Goal: Use online tool/utility: Use online tool/utility

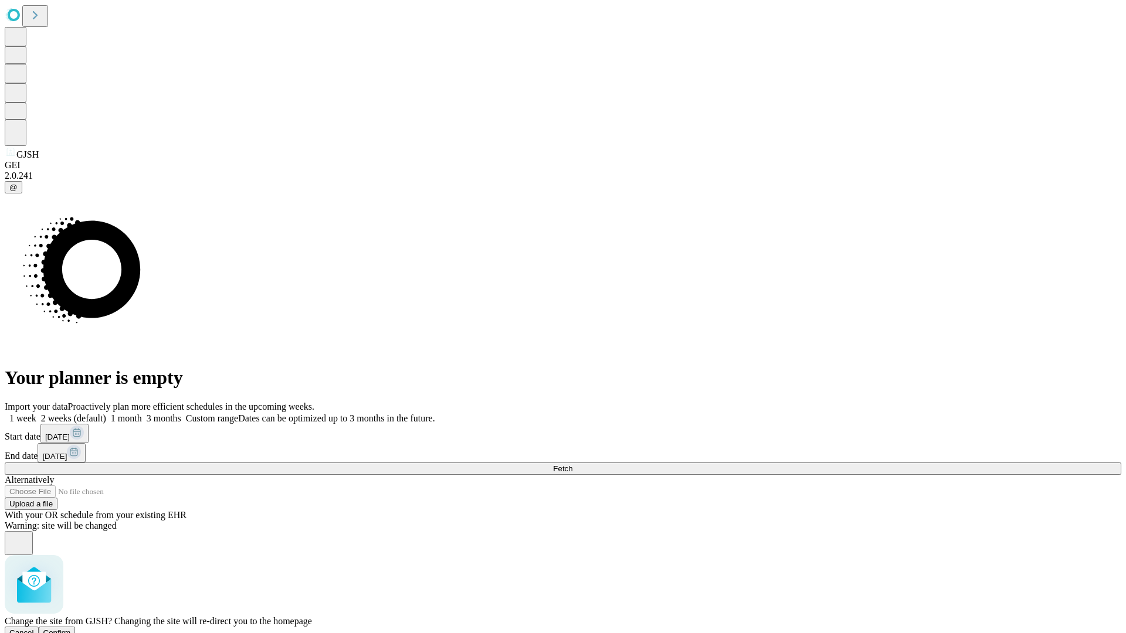
click at [71, 629] on span "Confirm" at bounding box center [57, 633] width 28 height 9
click at [36, 414] on label "1 week" at bounding box center [21, 419] width 32 height 10
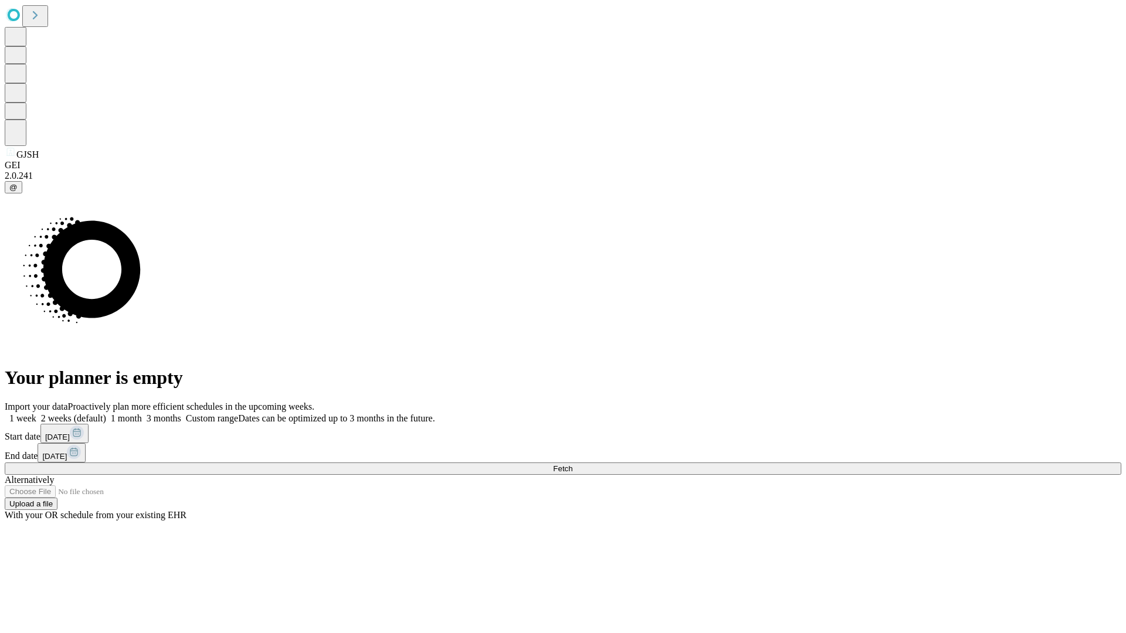
click at [572, 465] on span "Fetch" at bounding box center [562, 469] width 19 height 9
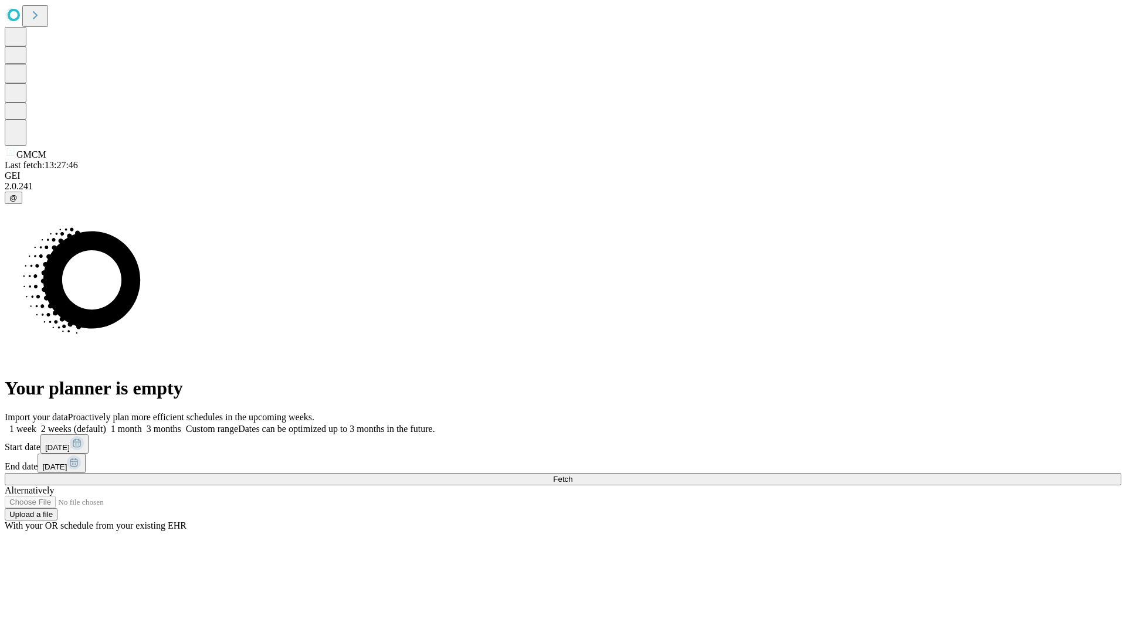
click at [36, 424] on label "1 week" at bounding box center [21, 429] width 32 height 10
click at [572, 475] on span "Fetch" at bounding box center [562, 479] width 19 height 9
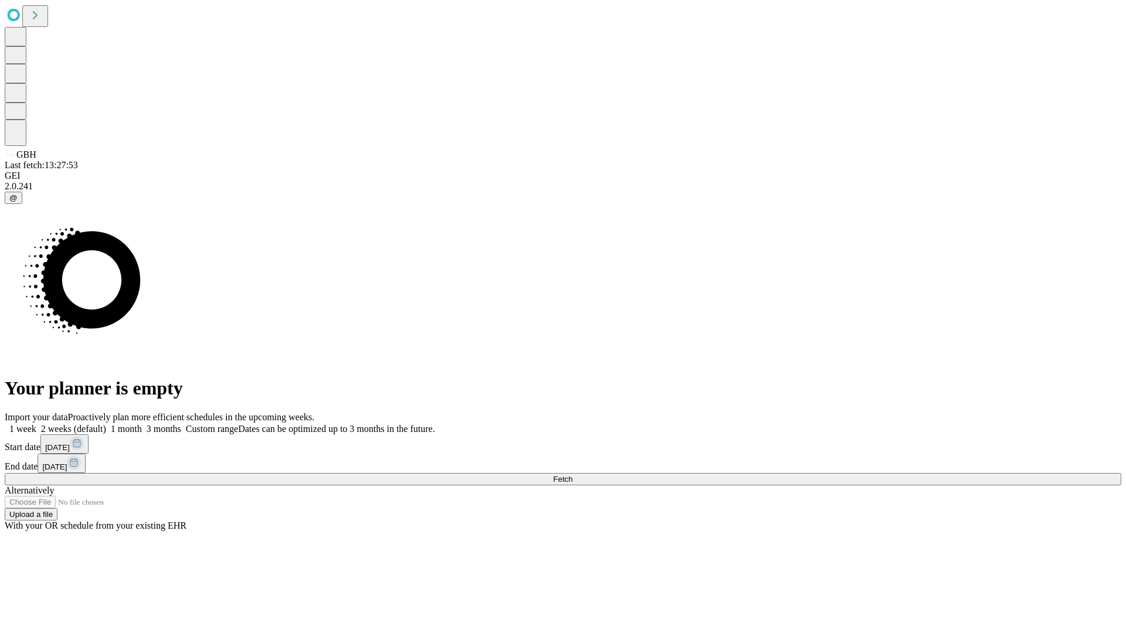
click at [572, 475] on span "Fetch" at bounding box center [562, 479] width 19 height 9
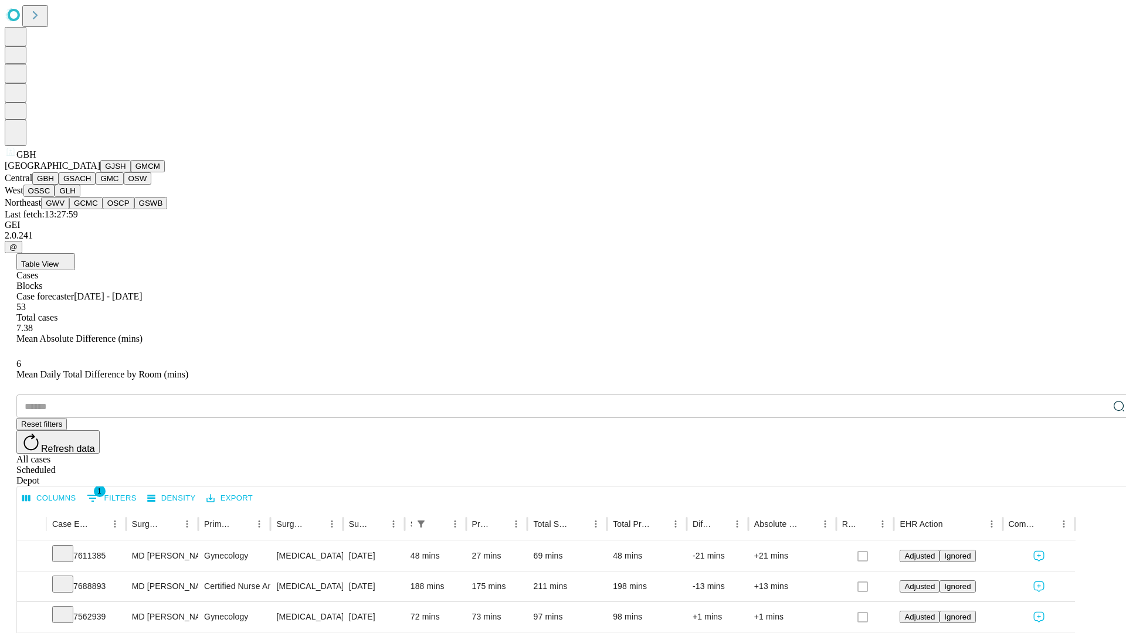
click at [91, 185] on button "GSACH" at bounding box center [77, 178] width 37 height 12
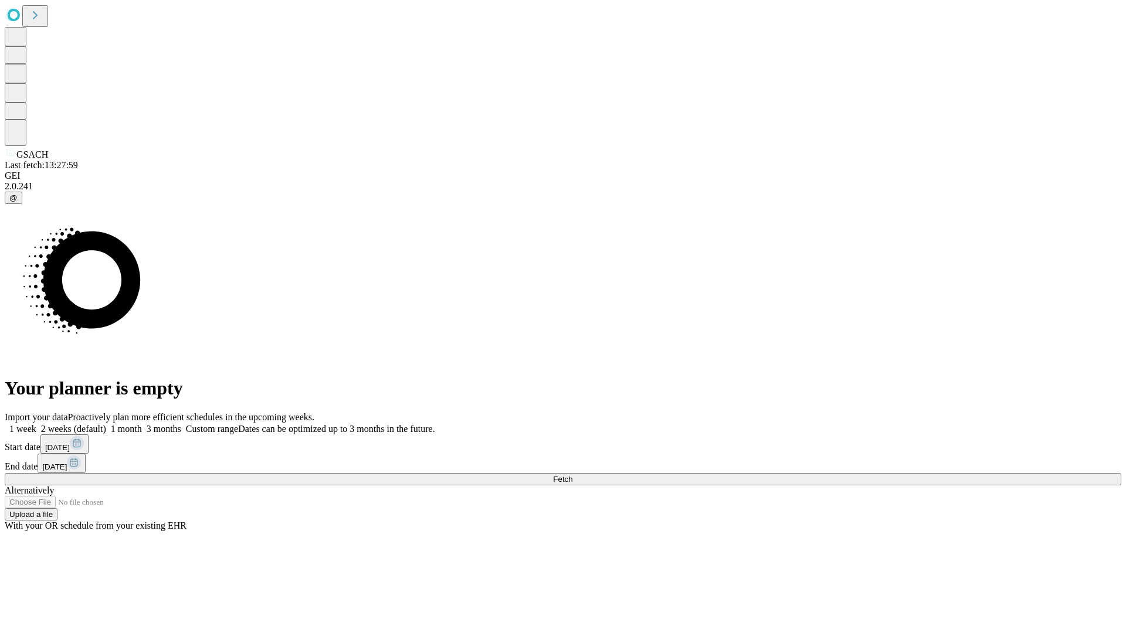
click at [36, 424] on label "1 week" at bounding box center [21, 429] width 32 height 10
click at [572, 475] on span "Fetch" at bounding box center [562, 479] width 19 height 9
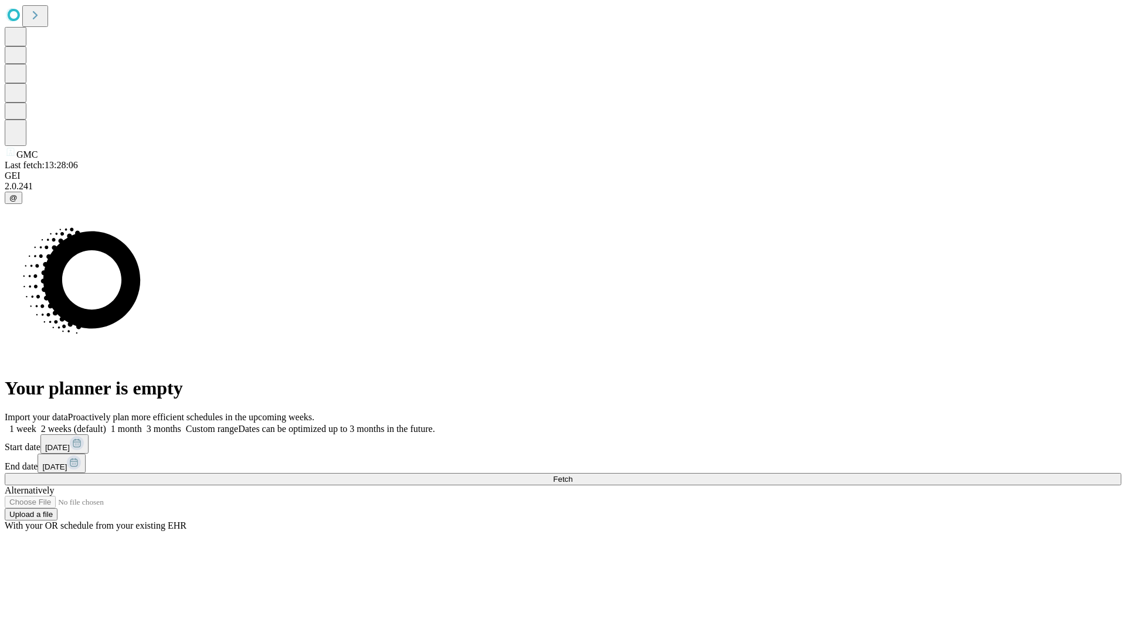
click at [36, 424] on label "1 week" at bounding box center [21, 429] width 32 height 10
click at [572, 475] on span "Fetch" at bounding box center [562, 479] width 19 height 9
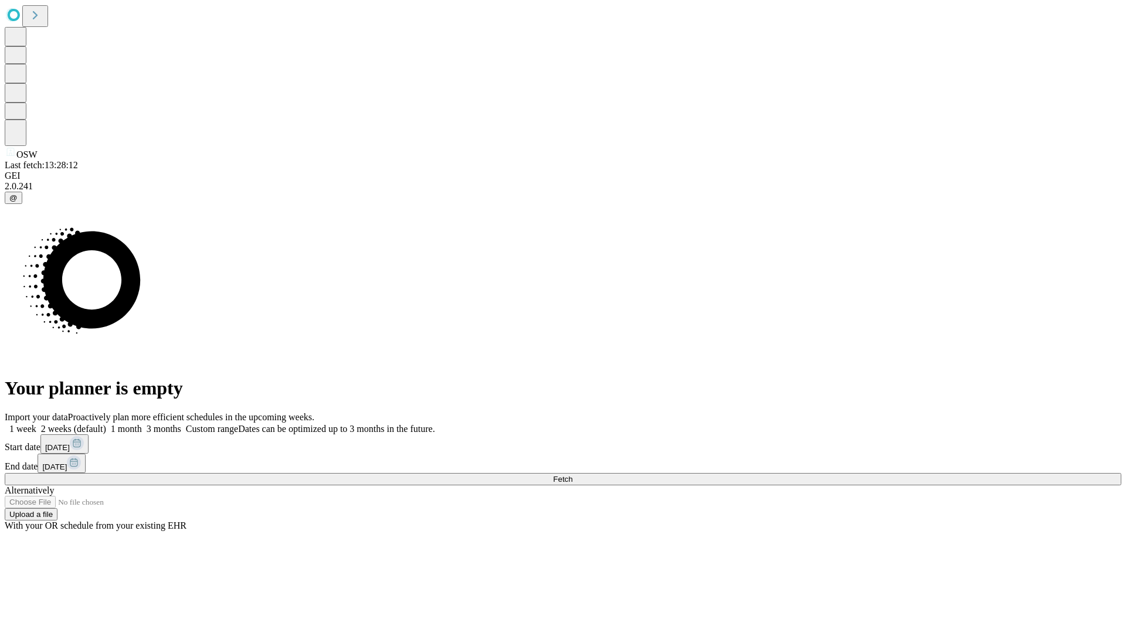
click at [36, 424] on label "1 week" at bounding box center [21, 429] width 32 height 10
click at [572, 475] on span "Fetch" at bounding box center [562, 479] width 19 height 9
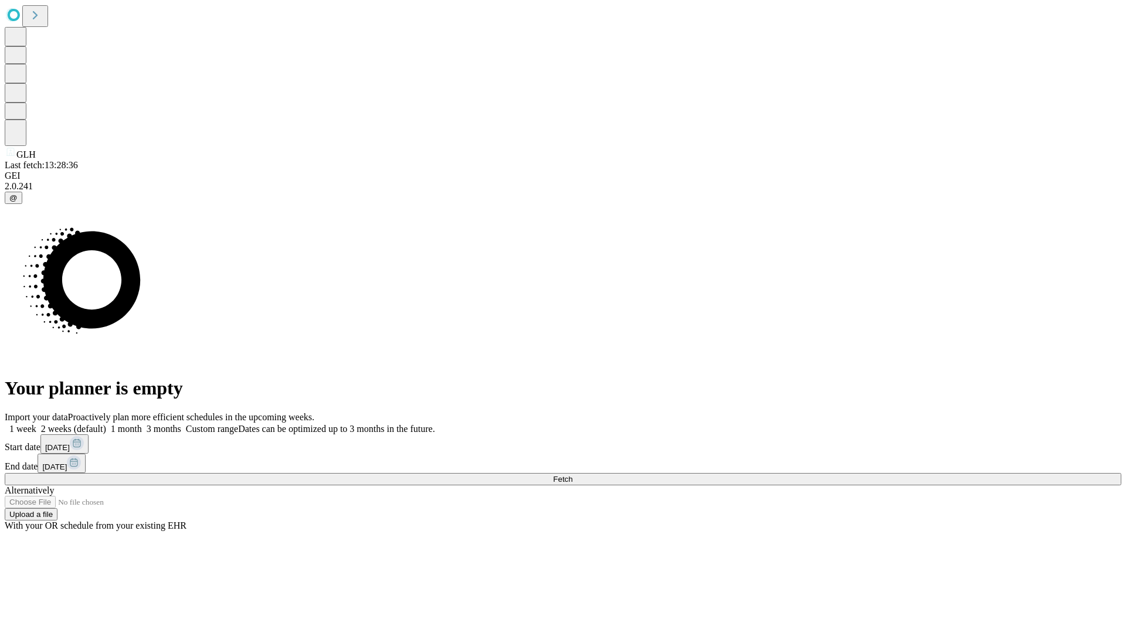
click at [36, 424] on label "1 week" at bounding box center [21, 429] width 32 height 10
click at [572, 475] on span "Fetch" at bounding box center [562, 479] width 19 height 9
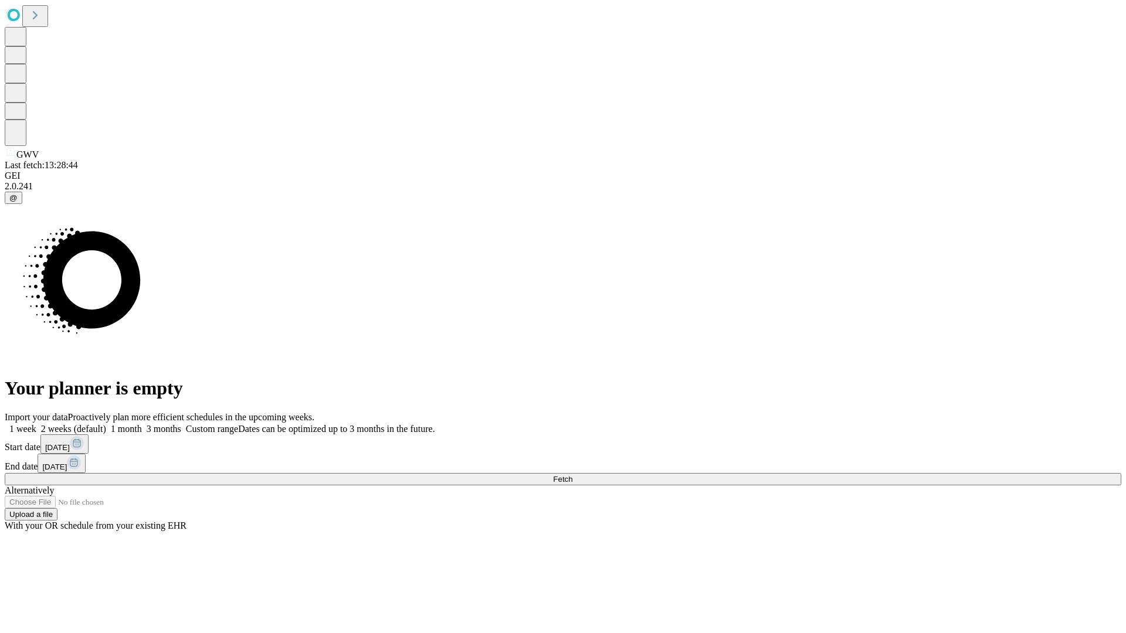
click at [36, 424] on label "1 week" at bounding box center [21, 429] width 32 height 10
click at [572, 475] on span "Fetch" at bounding box center [562, 479] width 19 height 9
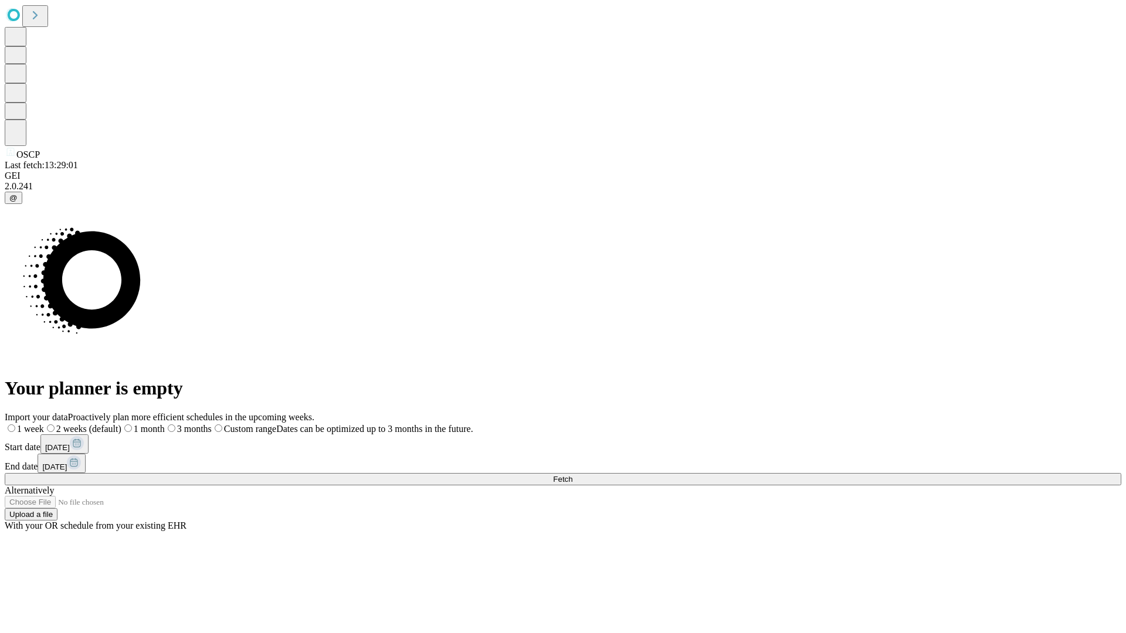
click at [44, 424] on label "1 week" at bounding box center [24, 429] width 39 height 10
click at [572, 475] on span "Fetch" at bounding box center [562, 479] width 19 height 9
click at [36, 424] on label "1 week" at bounding box center [21, 429] width 32 height 10
click at [572, 475] on span "Fetch" at bounding box center [562, 479] width 19 height 9
